Goal: Task Accomplishment & Management: Use online tool/utility

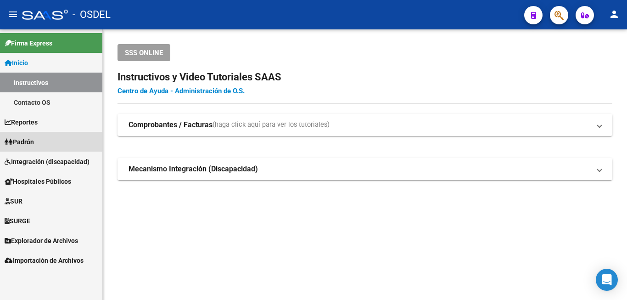
click at [34, 140] on span "Padrón" at bounding box center [19, 142] width 29 height 10
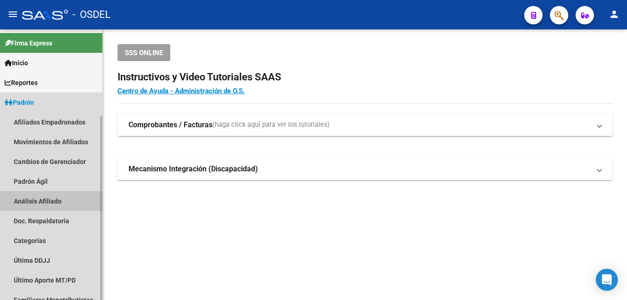
click at [59, 198] on link "Análisis Afiliado" at bounding box center [51, 201] width 102 height 20
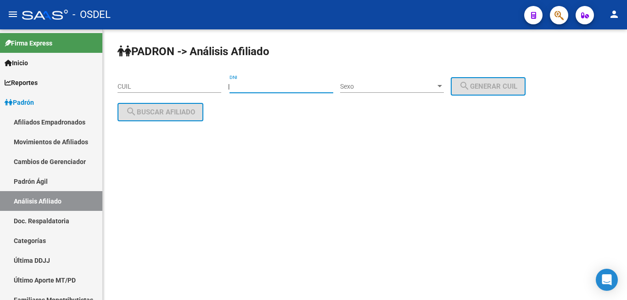
click at [270, 89] on input "DNI" at bounding box center [281, 87] width 104 height 8
type input "13795194"
click at [419, 82] on div "Sexo Sexo" at bounding box center [392, 83] width 104 height 18
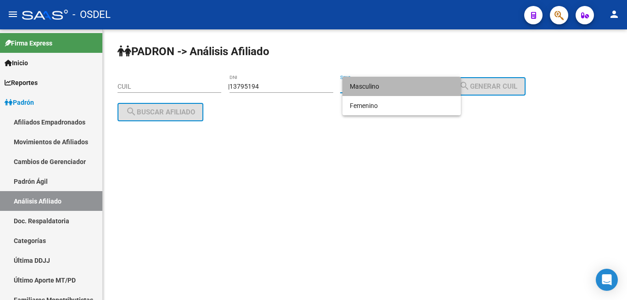
click at [418, 82] on span "Masculino" at bounding box center [402, 86] width 104 height 19
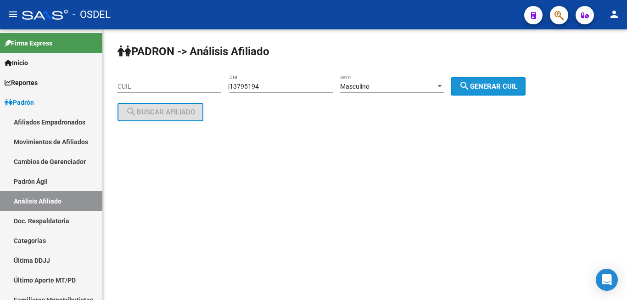
click at [487, 87] on span "search Generar CUIL" at bounding box center [488, 86] width 58 height 8
type input "20-13795194-1"
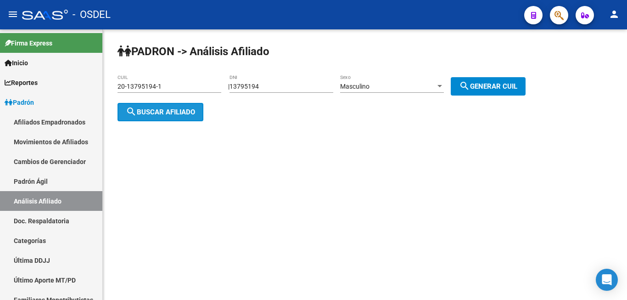
click at [166, 113] on span "search Buscar afiliado" at bounding box center [160, 112] width 69 height 8
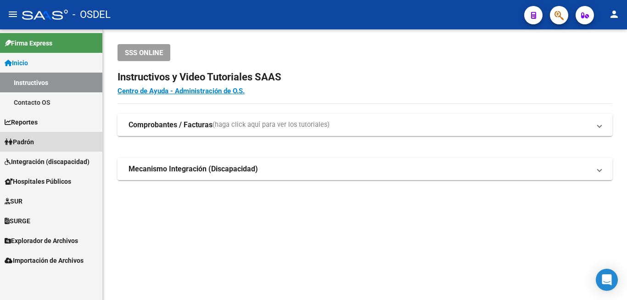
click at [31, 139] on span "Padrón" at bounding box center [19, 142] width 29 height 10
click at [34, 145] on span "Padrón" at bounding box center [19, 142] width 29 height 10
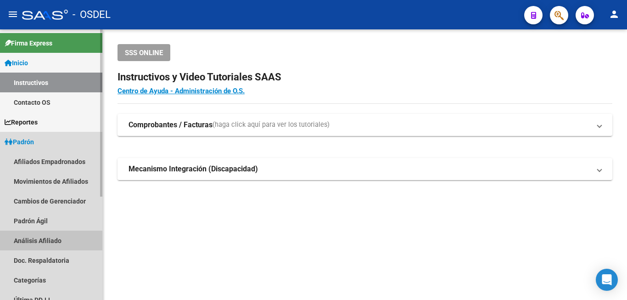
click at [33, 232] on link "Análisis Afiliado" at bounding box center [51, 240] width 102 height 20
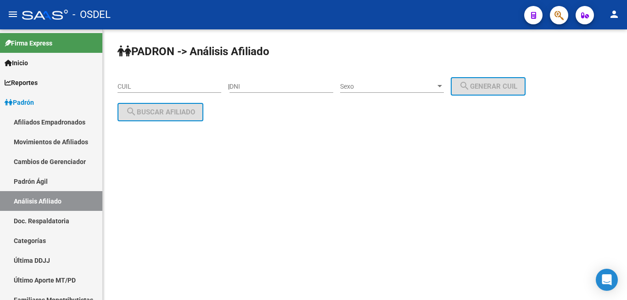
click at [270, 78] on div "DNI" at bounding box center [281, 83] width 104 height 18
type input "34534827"
click at [430, 82] on div "Sexo Sexo" at bounding box center [392, 83] width 104 height 18
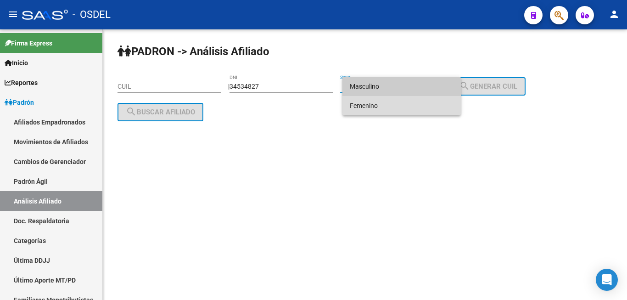
click at [424, 96] on span "Femenino" at bounding box center [402, 105] width 104 height 19
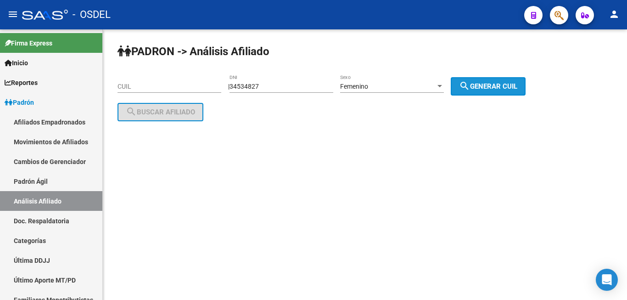
click at [483, 81] on button "search Generar CUIL" at bounding box center [488, 86] width 75 height 18
type input "27-34534827-7"
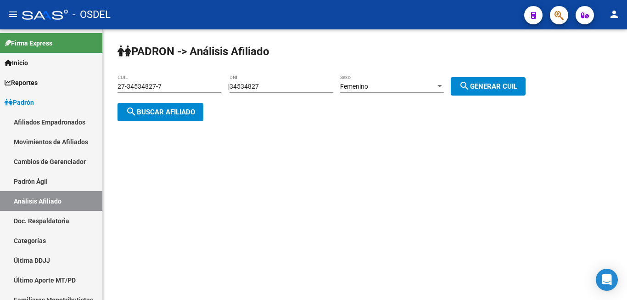
drag, startPoint x: 146, startPoint y: 100, endPoint x: 140, endPoint y: 118, distance: 19.6
click at [145, 103] on app-analisis-afiliado "PADRON -> Análisis Afiliado 27-34534827-7 CUIL | 34534827 DNI Femenino Sexo sea…" at bounding box center [324, 99] width 415 height 33
click at [143, 115] on span "search Buscar afiliado" at bounding box center [160, 112] width 69 height 8
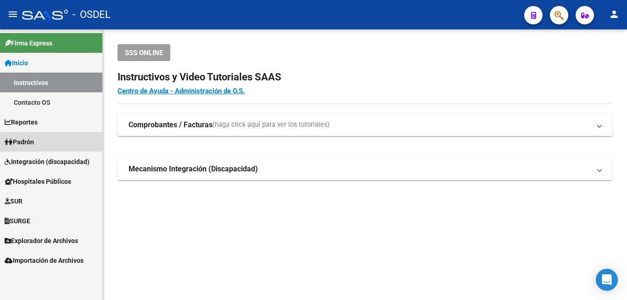
click at [31, 142] on span "Padrón" at bounding box center [19, 142] width 29 height 10
click at [44, 140] on link "Padrón" at bounding box center [51, 142] width 102 height 20
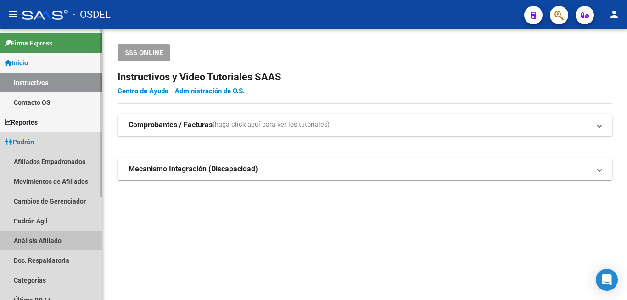
click at [53, 235] on link "Análisis Afiliado" at bounding box center [51, 240] width 102 height 20
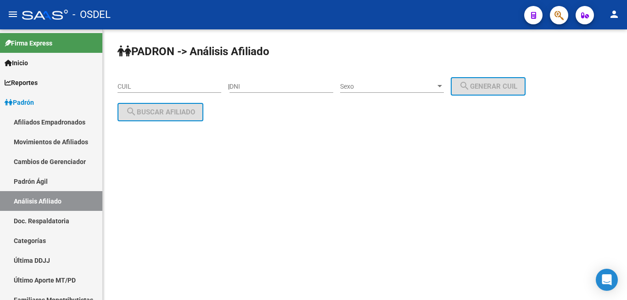
click at [269, 86] on input "DNI" at bounding box center [281, 87] width 104 height 8
type input "18522452"
click at [377, 85] on span "Sexo" at bounding box center [387, 87] width 95 height 8
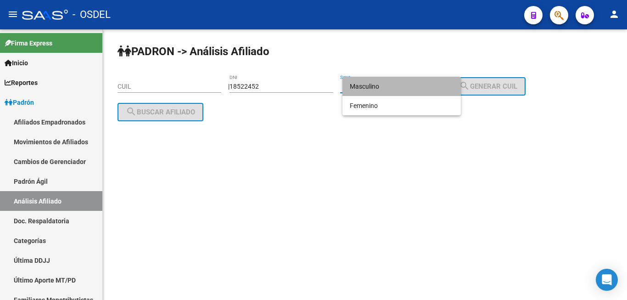
click at [377, 85] on span "Masculino" at bounding box center [402, 86] width 104 height 19
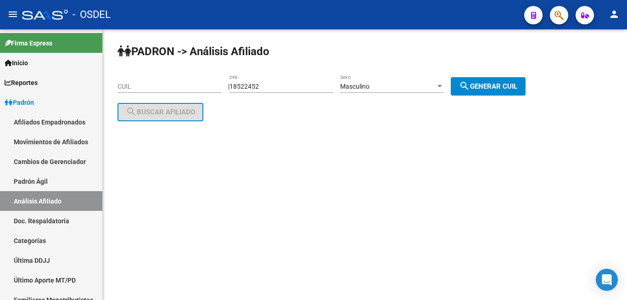
click at [503, 75] on div "PADRON -> Análisis Afiliado CUIL | 18522452 DNI Masculino Sexo search Generar C…" at bounding box center [365, 89] width 524 height 121
click at [498, 80] on button "search Generar CUIL" at bounding box center [488, 86] width 75 height 18
type input "20-18522452-0"
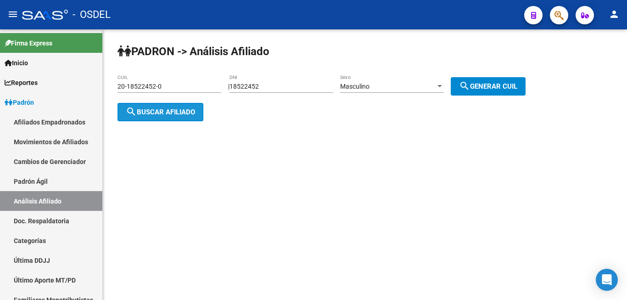
click at [181, 105] on button "search Buscar afiliado" at bounding box center [160, 112] width 86 height 18
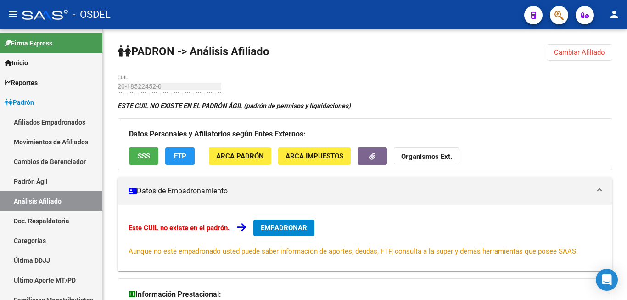
click at [181, 156] on span "FTP" at bounding box center [180, 156] width 12 height 8
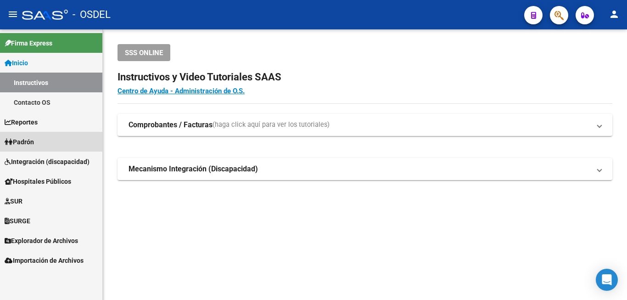
click at [38, 136] on link "Padrón" at bounding box center [51, 142] width 102 height 20
click at [32, 144] on span "Padrón" at bounding box center [19, 142] width 29 height 10
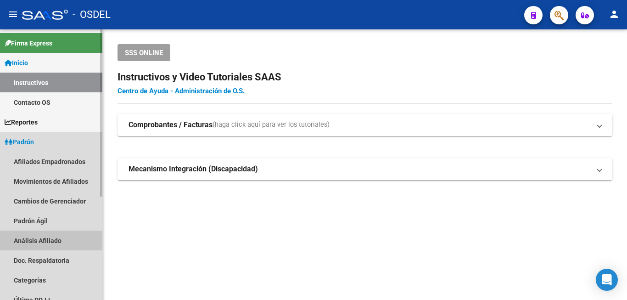
click at [32, 240] on link "Análisis Afiliado" at bounding box center [51, 240] width 102 height 20
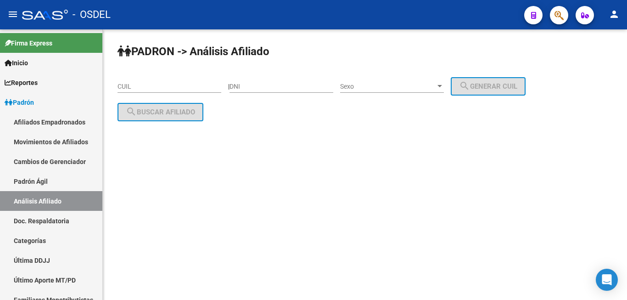
click at [266, 92] on div "DNI" at bounding box center [281, 83] width 104 height 18
type input "18522452"
click at [361, 86] on span "Sexo" at bounding box center [387, 87] width 95 height 8
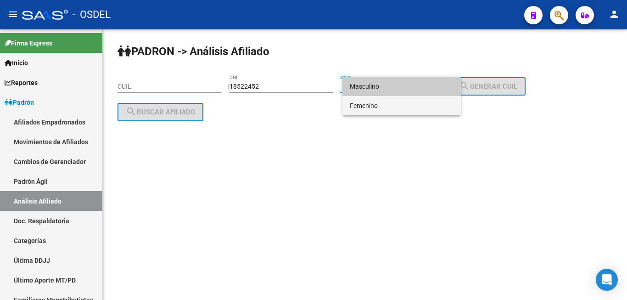
drag, startPoint x: 383, startPoint y: 101, endPoint x: 414, endPoint y: 96, distance: 31.0
click at [387, 100] on span "Femenino" at bounding box center [402, 105] width 104 height 19
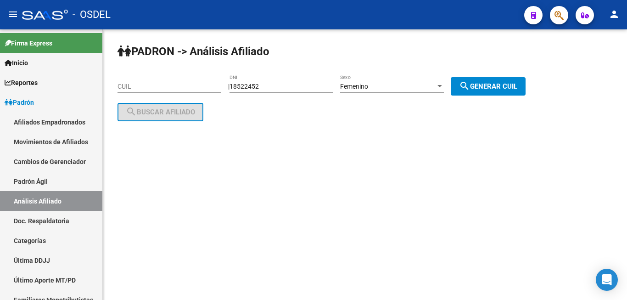
click at [501, 75] on div "PADRON -> Análisis Afiliado CUIL | 18522452 DNI Femenino Sexo search Generar CU…" at bounding box center [365, 89] width 524 height 121
click at [491, 83] on span "search Generar CUIL" at bounding box center [488, 86] width 58 height 8
type input "27-18522452-5"
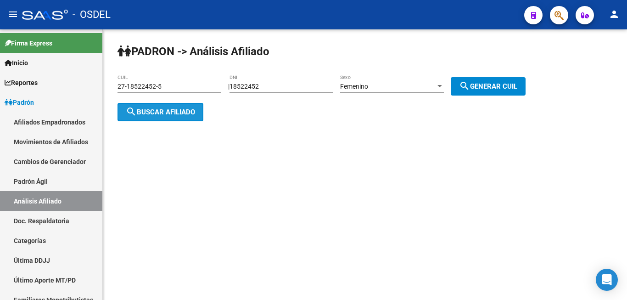
click at [176, 104] on button "search Buscar afiliado" at bounding box center [160, 112] width 86 height 18
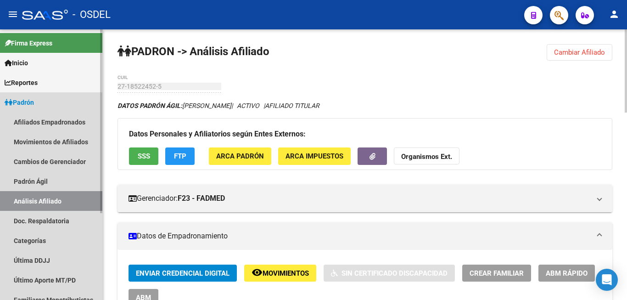
click at [23, 98] on span "Padrón" at bounding box center [19, 102] width 29 height 10
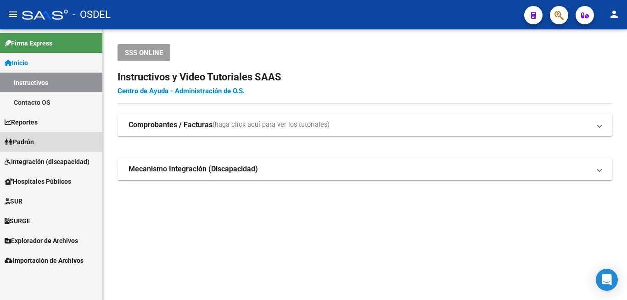
click at [30, 138] on span "Padrón" at bounding box center [19, 142] width 29 height 10
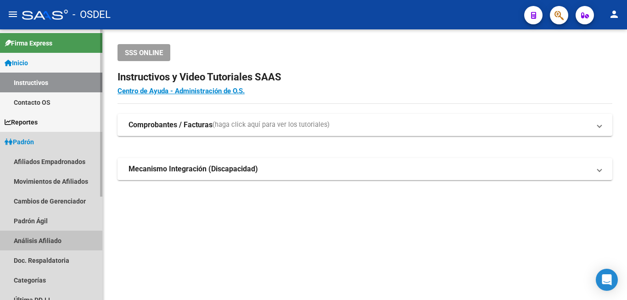
click at [47, 240] on link "Análisis Afiliado" at bounding box center [51, 240] width 102 height 20
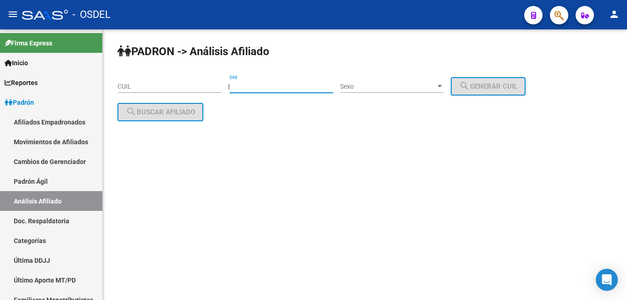
click at [273, 84] on input "DNI" at bounding box center [281, 87] width 104 height 8
type input "42012589"
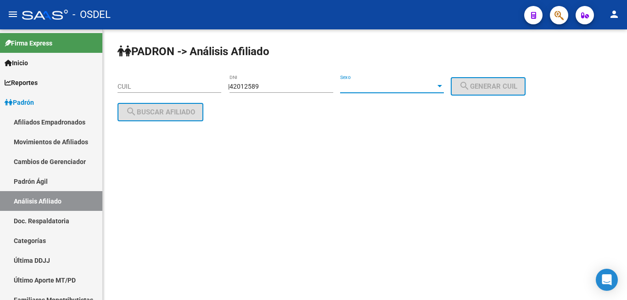
click at [383, 84] on span "Sexo" at bounding box center [387, 87] width 95 height 8
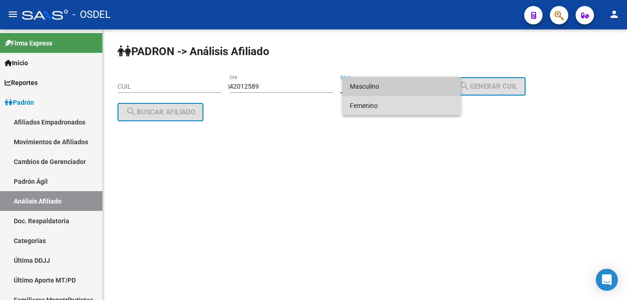
drag, startPoint x: 378, startPoint y: 106, endPoint x: 511, endPoint y: 106, distance: 133.1
click at [407, 112] on span "Femenino" at bounding box center [402, 105] width 104 height 19
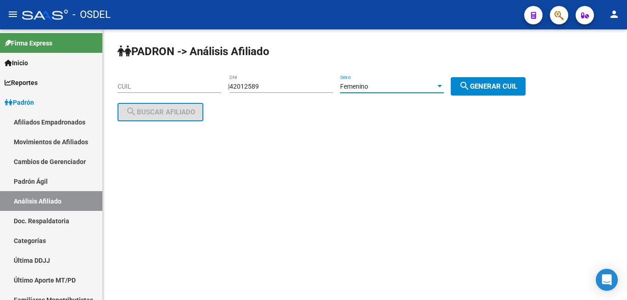
click at [520, 94] on button "search Generar CUIL" at bounding box center [488, 86] width 75 height 18
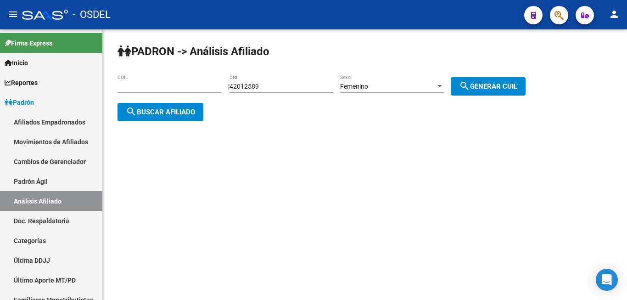
type input "27-42012589-0"
click at [493, 82] on button "search Generar CUIL" at bounding box center [488, 86] width 75 height 18
click at [203, 111] on button "search Buscar afiliado" at bounding box center [160, 112] width 86 height 18
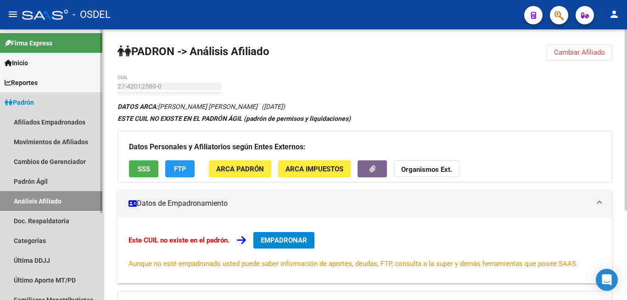
click at [30, 95] on link "Padrón" at bounding box center [51, 102] width 102 height 20
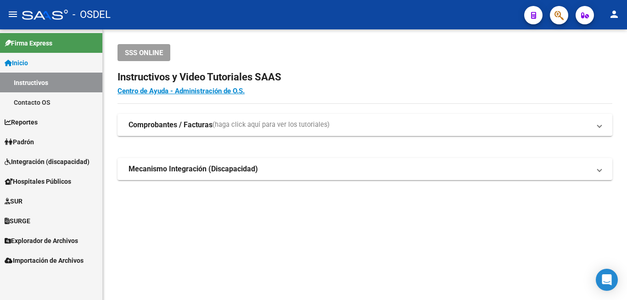
click at [34, 142] on span "Padrón" at bounding box center [19, 142] width 29 height 10
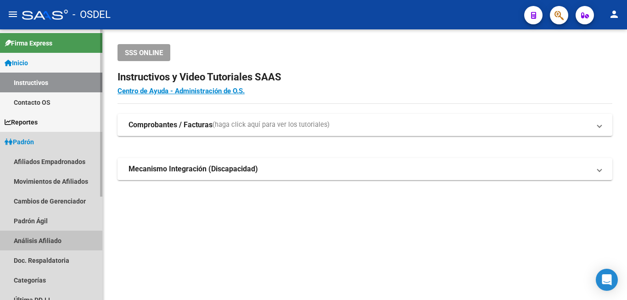
click at [37, 235] on link "Análisis Afiliado" at bounding box center [51, 240] width 102 height 20
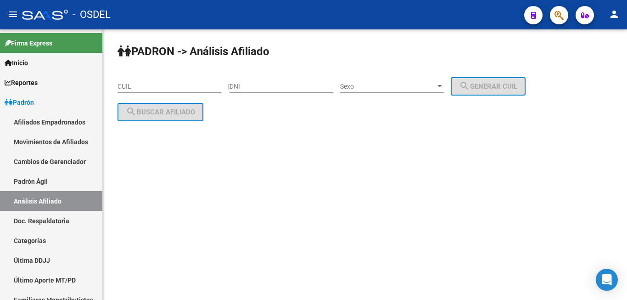
click at [268, 89] on div "DNI" at bounding box center [281, 83] width 104 height 18
click at [268, 85] on input "DNI" at bounding box center [281, 87] width 104 height 8
type input "25022017"
click at [377, 82] on div "Sexo Sexo" at bounding box center [392, 83] width 104 height 18
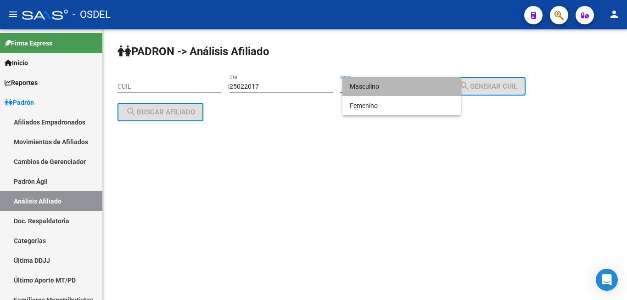
click at [395, 83] on span "Masculino" at bounding box center [402, 86] width 104 height 19
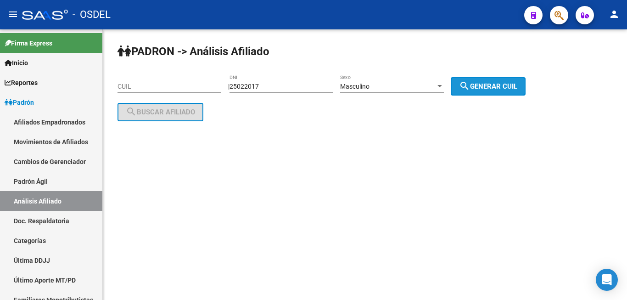
click at [499, 86] on span "search Generar CUIL" at bounding box center [488, 86] width 58 height 8
type input "20-25022017-1"
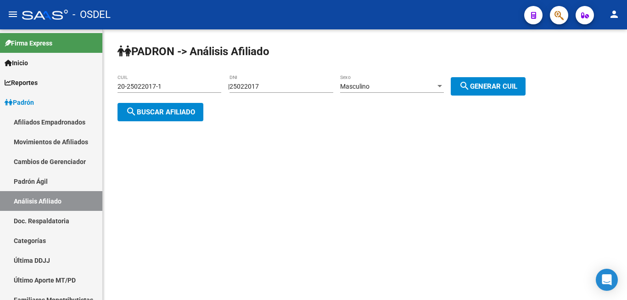
click at [467, 39] on div "PADRON -> Análisis Afiliado 20-25022017-1 CUIL | 25022017 DNI Masculino Sexo se…" at bounding box center [365, 89] width 524 height 121
click at [517, 83] on span "search Generar CUIL" at bounding box center [488, 86] width 58 height 8
click at [176, 109] on span "search Buscar afiliado" at bounding box center [160, 112] width 69 height 8
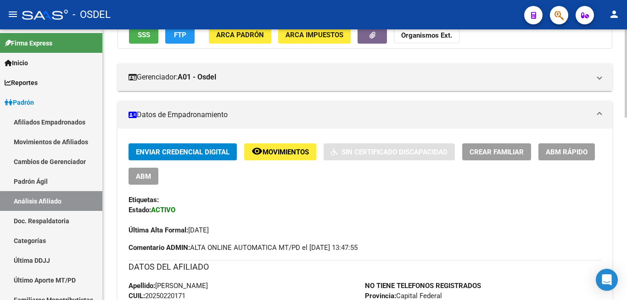
scroll to position [140, 0]
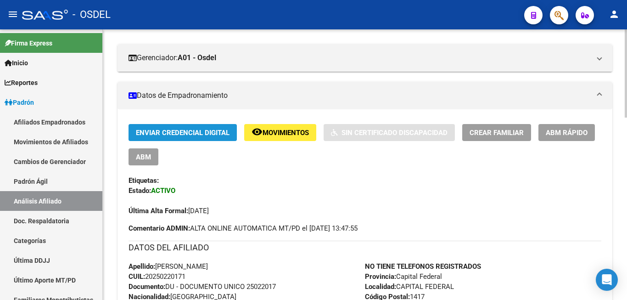
click at [200, 126] on button "Enviar Credencial Digital" at bounding box center [182, 132] width 108 height 17
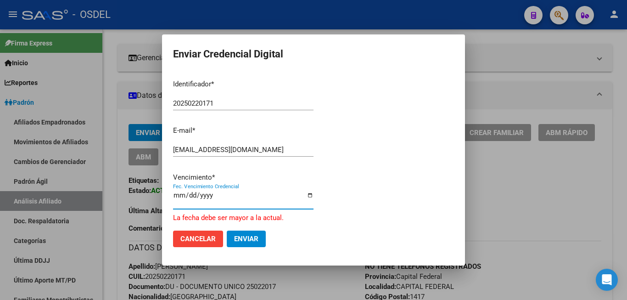
click at [179, 198] on input "[DATE]" at bounding box center [243, 198] width 140 height 15
type input "[DATE]"
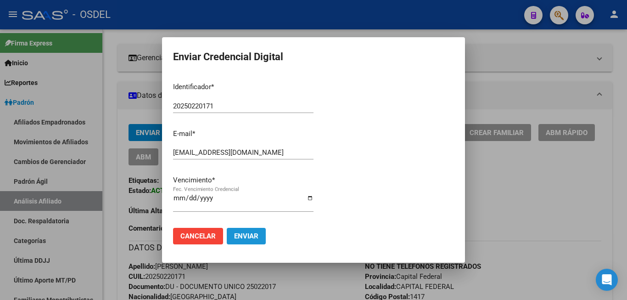
click at [254, 232] on span "Enviar" at bounding box center [246, 236] width 24 height 8
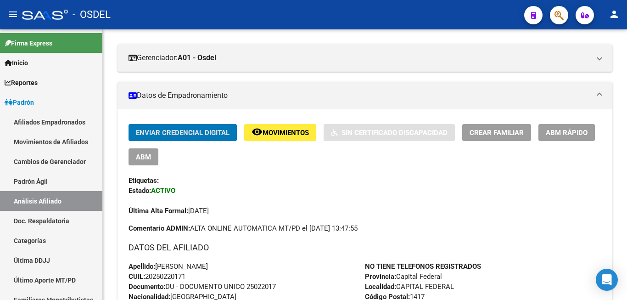
click at [128, 124] on button "Enviar Credencial Digital" at bounding box center [182, 132] width 108 height 17
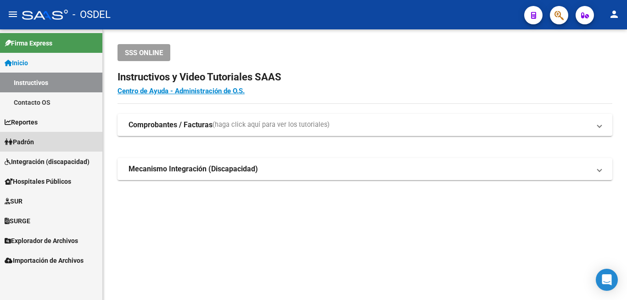
click at [32, 134] on link "Padrón" at bounding box center [51, 142] width 102 height 20
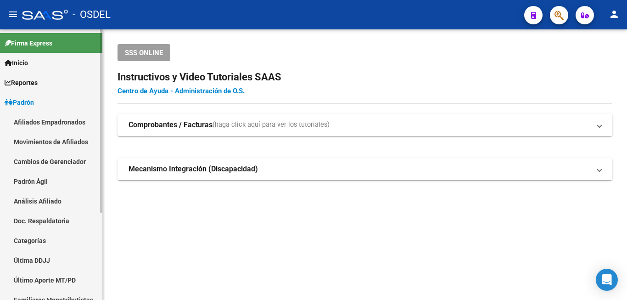
click at [50, 196] on link "Análisis Afiliado" at bounding box center [51, 201] width 102 height 20
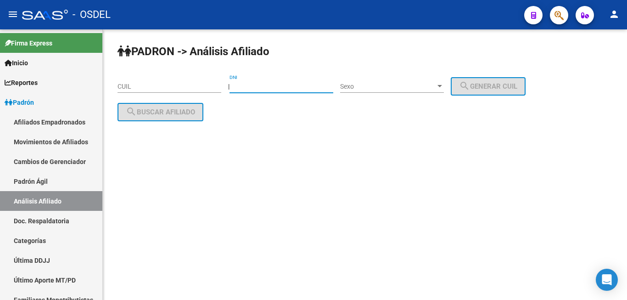
click at [273, 84] on input "DNI" at bounding box center [281, 87] width 104 height 8
type input "17543649"
click at [387, 80] on div "Sexo Sexo" at bounding box center [392, 83] width 104 height 18
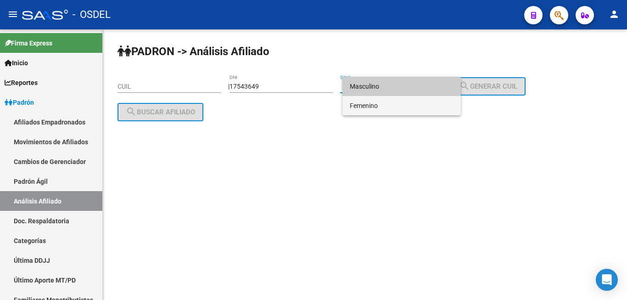
click at [390, 100] on span "Femenino" at bounding box center [402, 105] width 104 height 19
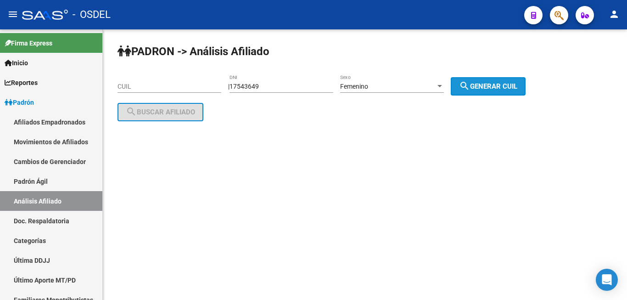
click at [487, 78] on button "search Generar CUIL" at bounding box center [488, 86] width 75 height 18
type input "27-17543649-4"
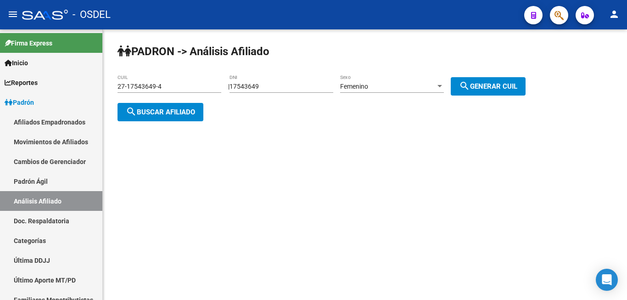
click at [496, 75] on div "PADRON -> Análisis Afiliado 27-17543649-4 CUIL | 17543649 DNI Femenino Sexo sea…" at bounding box center [365, 89] width 524 height 121
click at [482, 84] on span "search Generar CUIL" at bounding box center [488, 86] width 58 height 8
click at [175, 106] on button "search Buscar afiliado" at bounding box center [160, 112] width 86 height 18
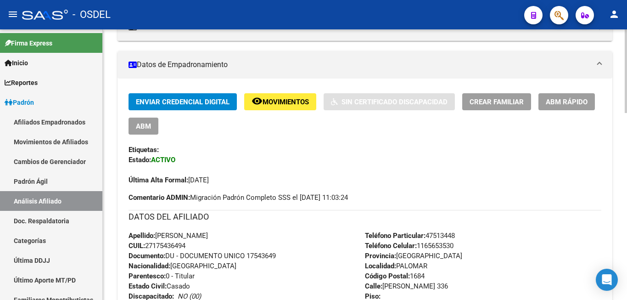
scroll to position [187, 0]
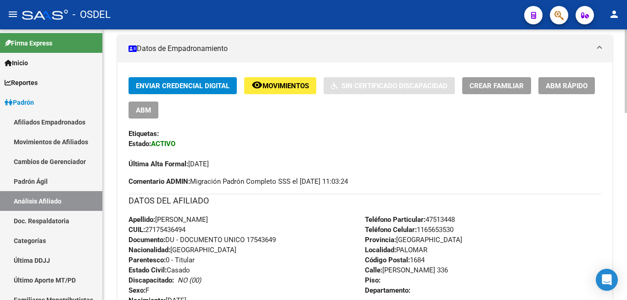
click at [206, 87] on span "Enviar Credencial Digital" at bounding box center [183, 86] width 94 height 8
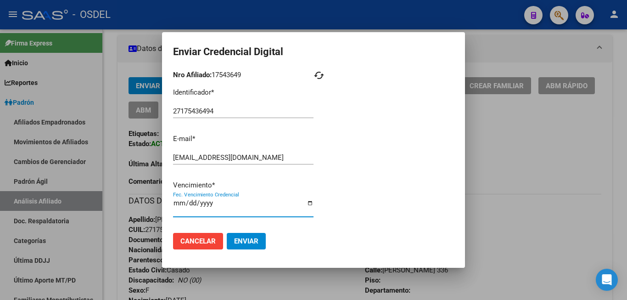
click at [189, 205] on input "2025-09-19" at bounding box center [243, 206] width 140 height 15
type input "2025-11-19"
click at [614, 251] on div at bounding box center [313, 150] width 627 height 300
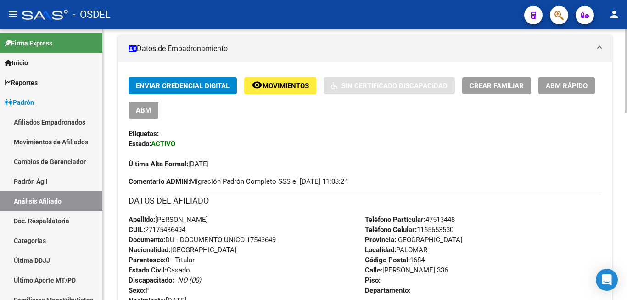
scroll to position [140, 0]
